Goal: Task Accomplishment & Management: Manage account settings

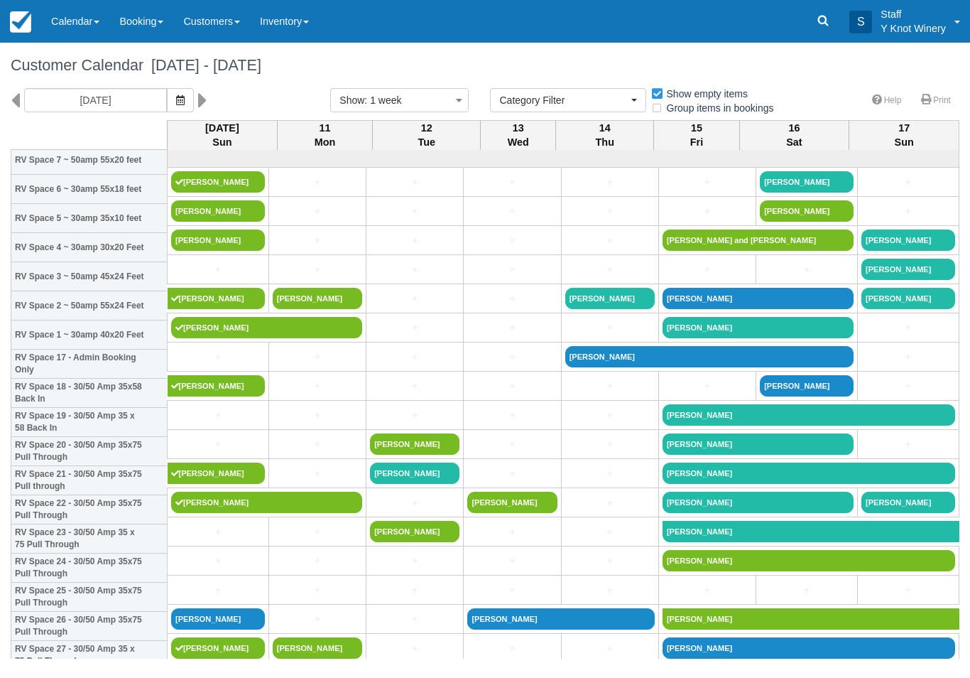
select select
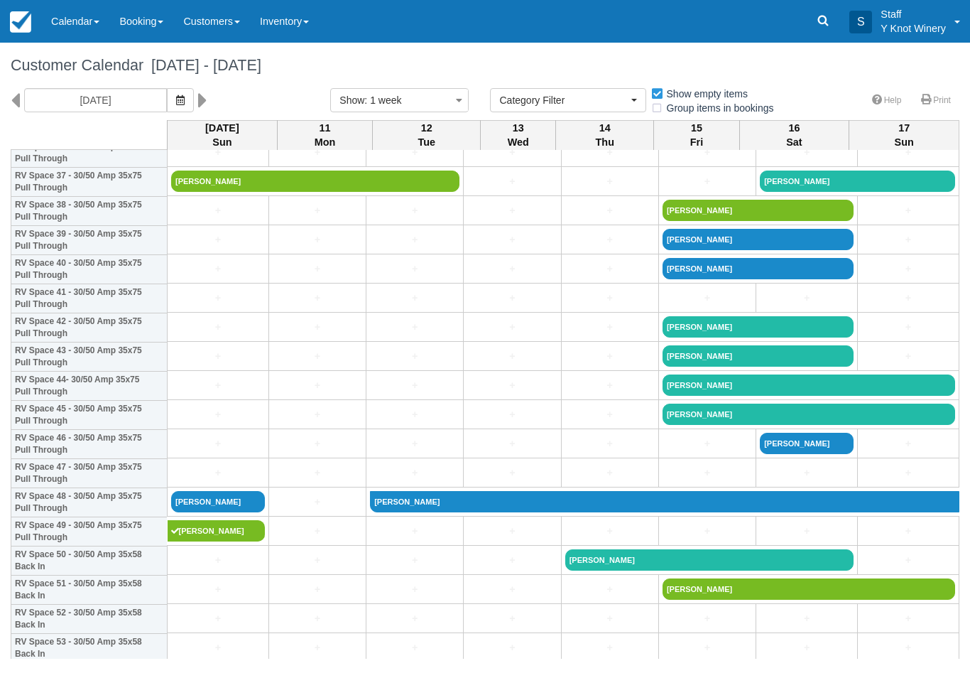
scroll to position [1106, 0]
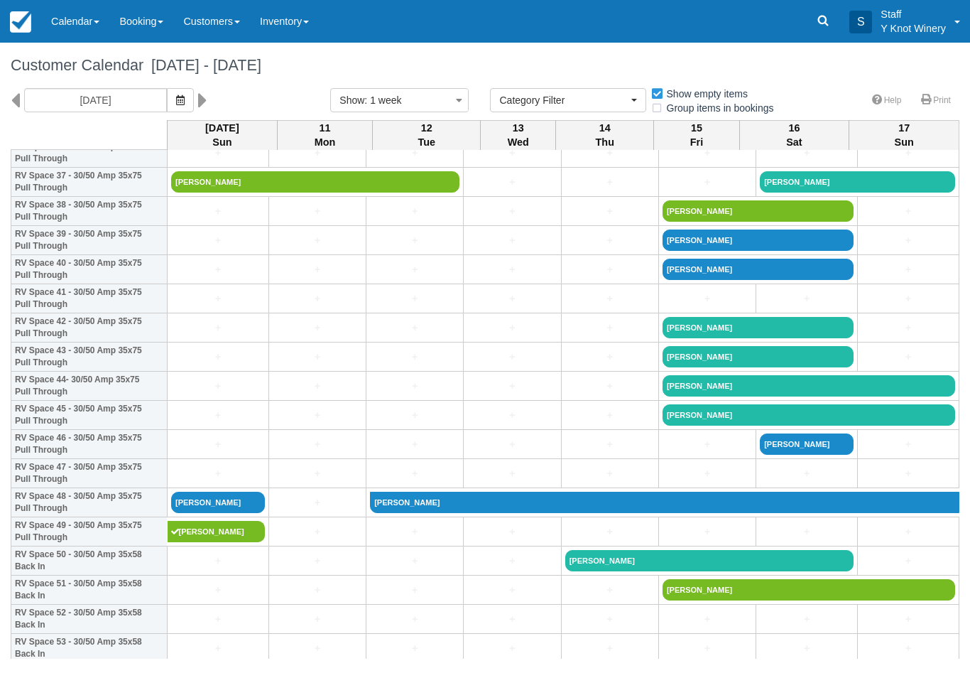
click at [206, 192] on link "[PERSON_NAME]" at bounding box center [315, 181] width 288 height 21
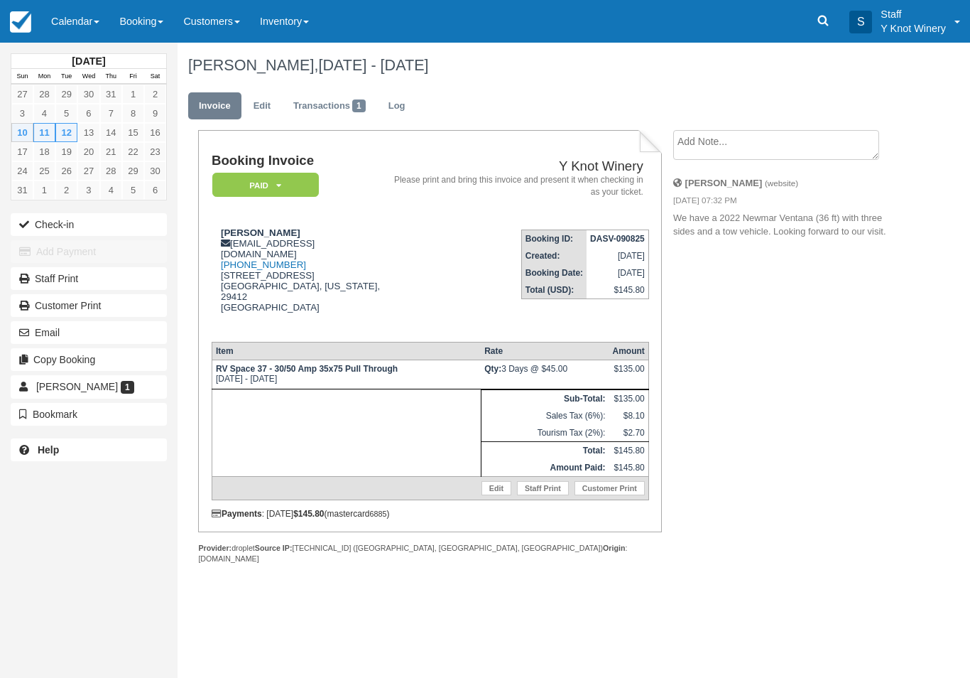
click at [482, 495] on link "Edit" at bounding box center [497, 488] width 30 height 14
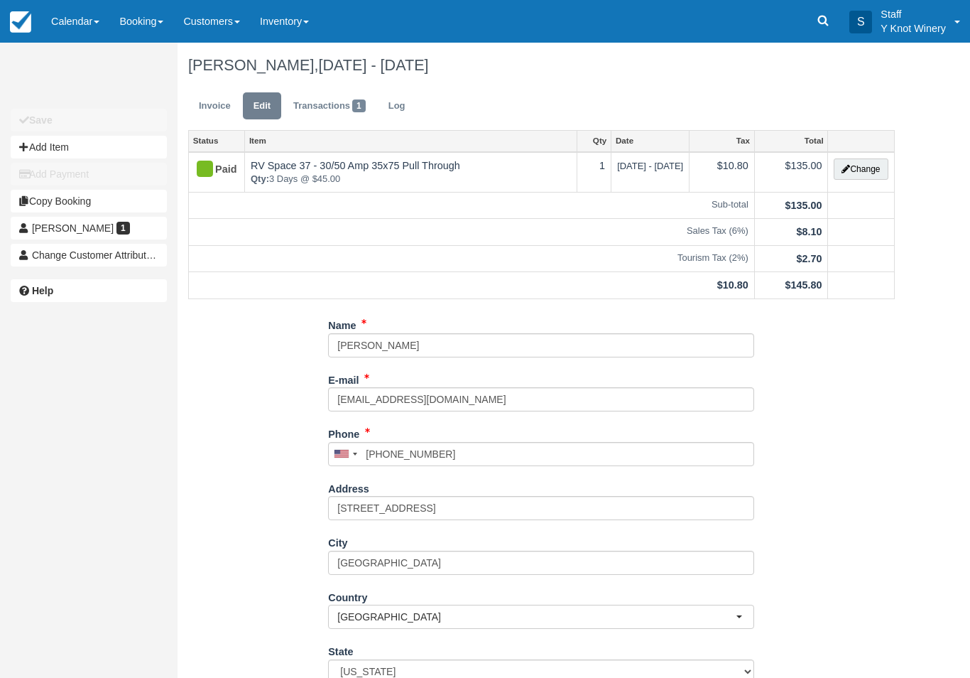
click at [865, 165] on button "Change" at bounding box center [861, 168] width 54 height 21
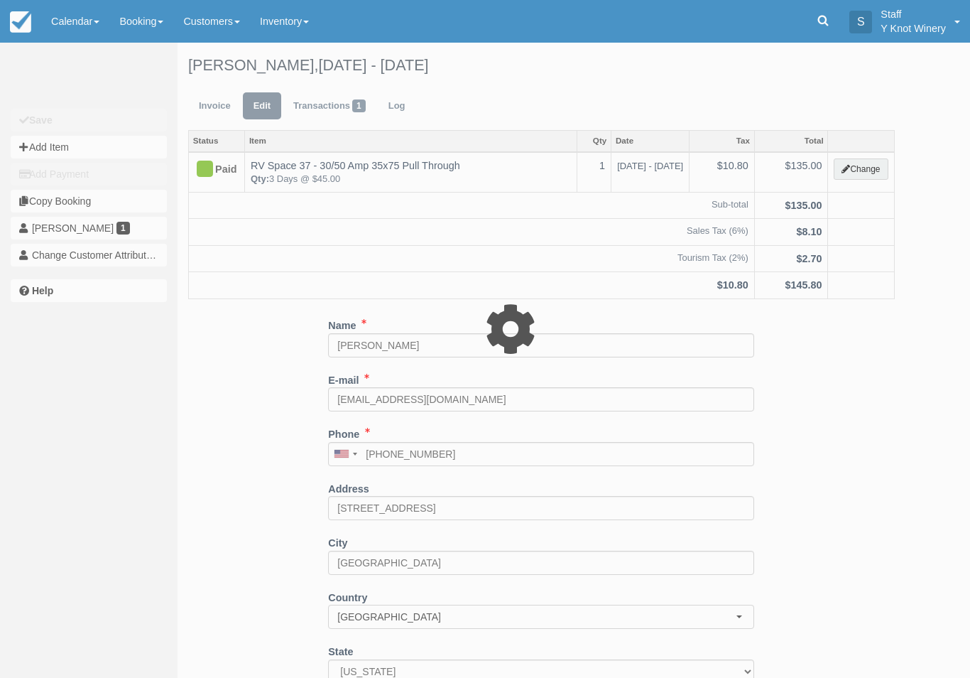
type input "135.00"
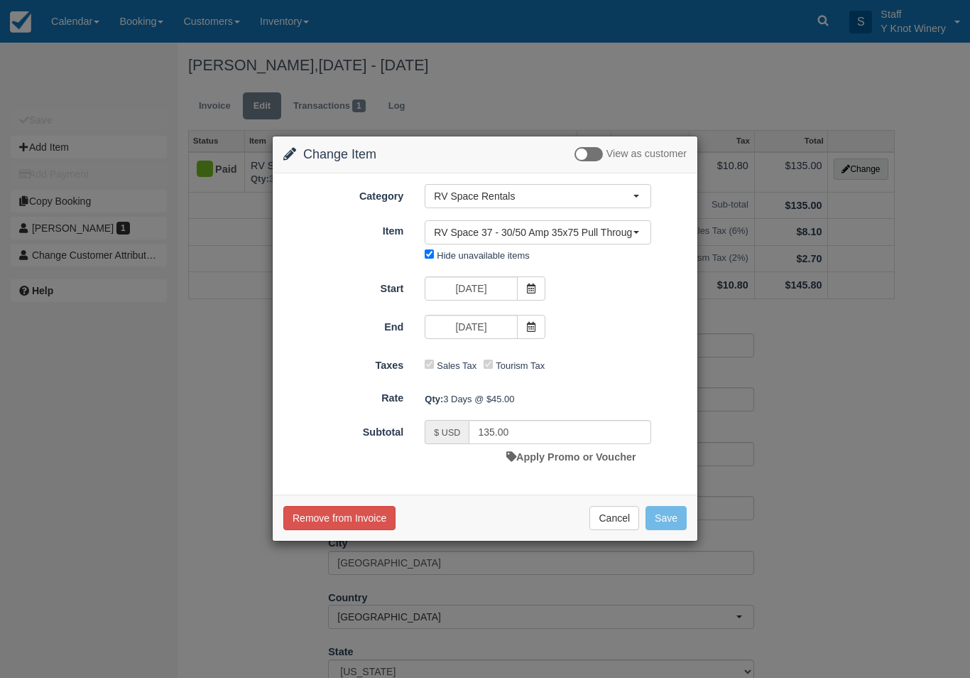
click at [529, 325] on icon at bounding box center [531, 327] width 10 height 10
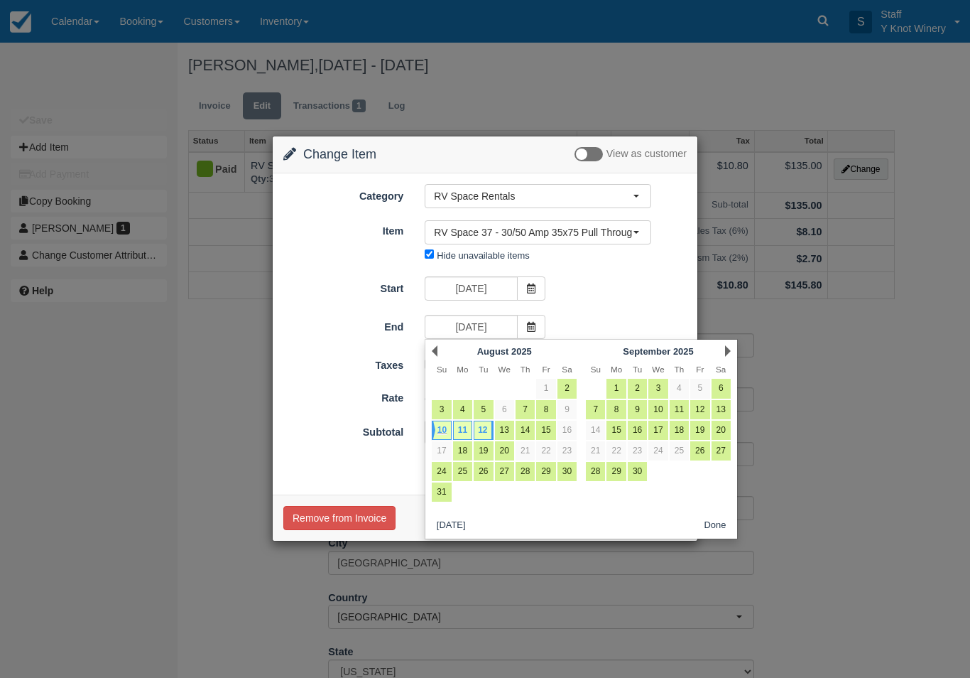
click at [465, 430] on link "11" at bounding box center [462, 429] width 19 height 19
type input "08/11/25"
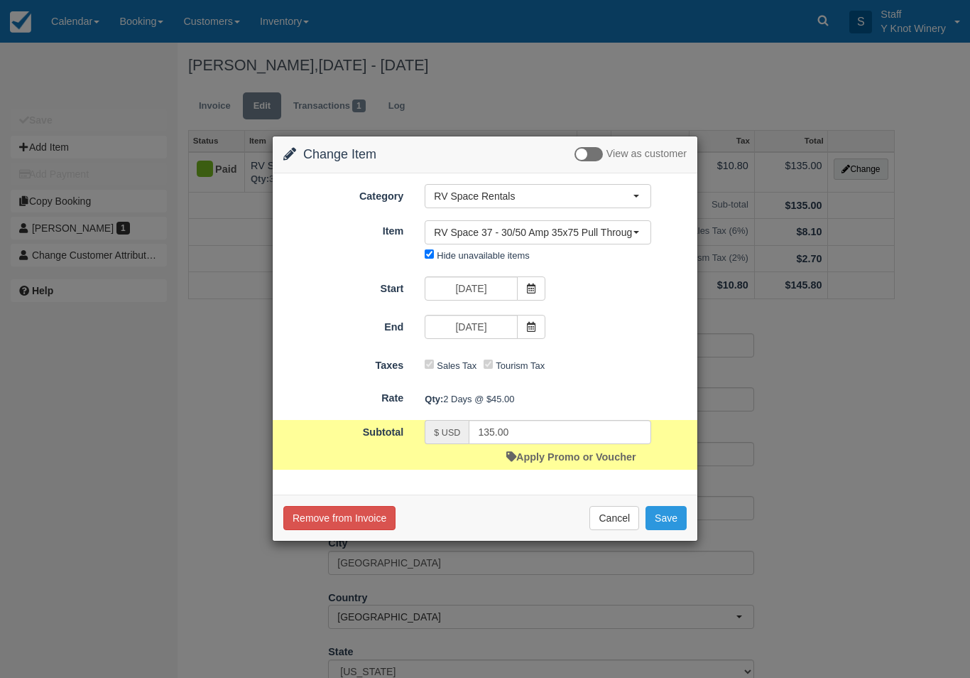
type input "90.00"
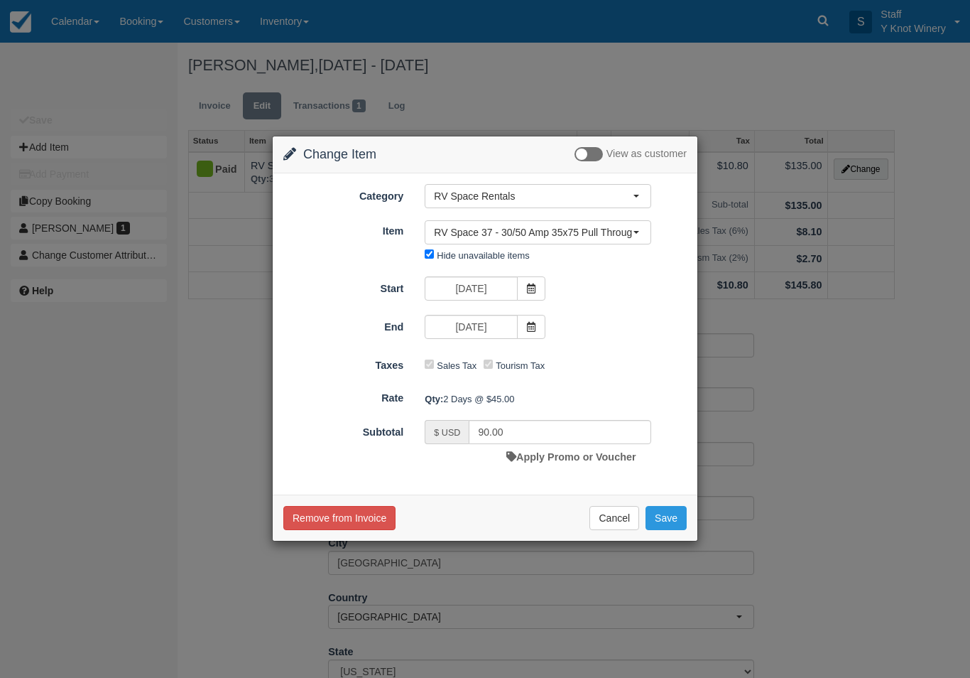
click at [673, 513] on button "Save" at bounding box center [666, 518] width 41 height 24
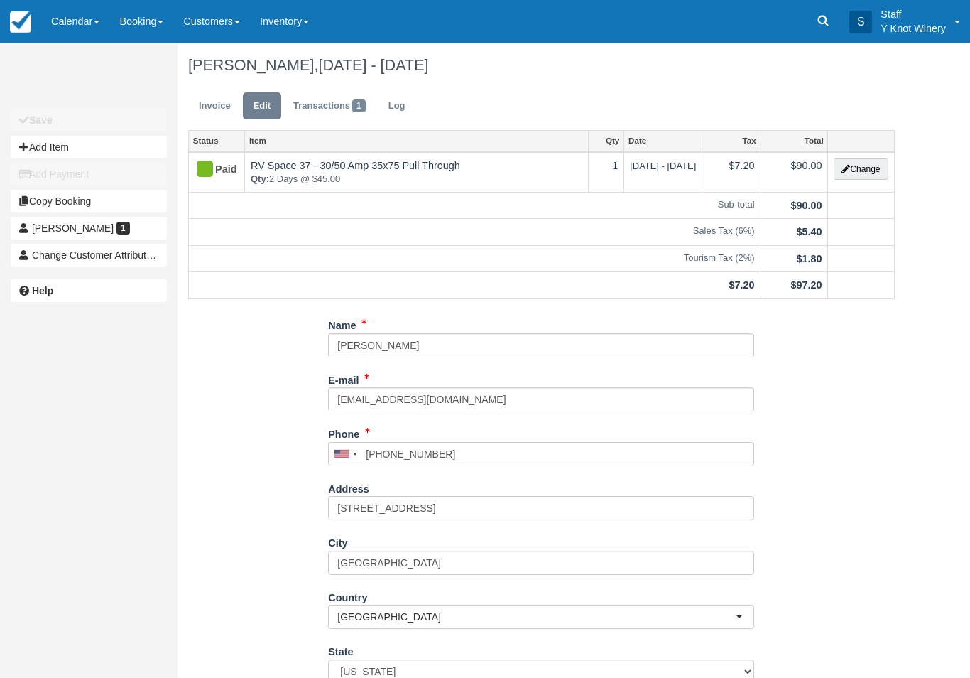
click at [224, 107] on link "Invoice" at bounding box center [214, 106] width 53 height 28
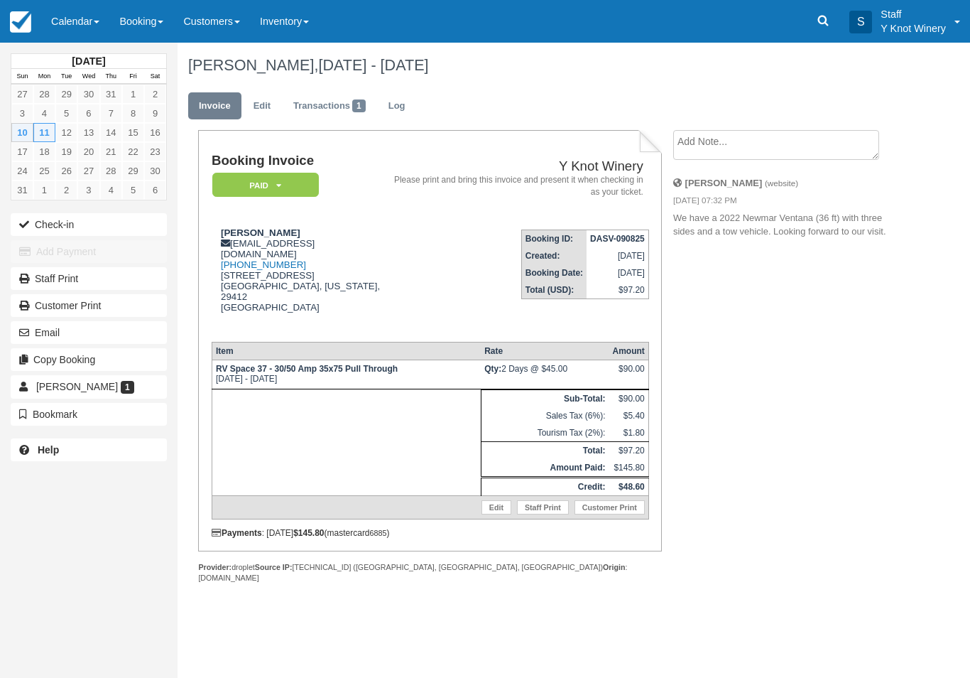
click at [65, 217] on button "Check-in" at bounding box center [89, 224] width 156 height 23
